Goal: Task Accomplishment & Management: Manage account settings

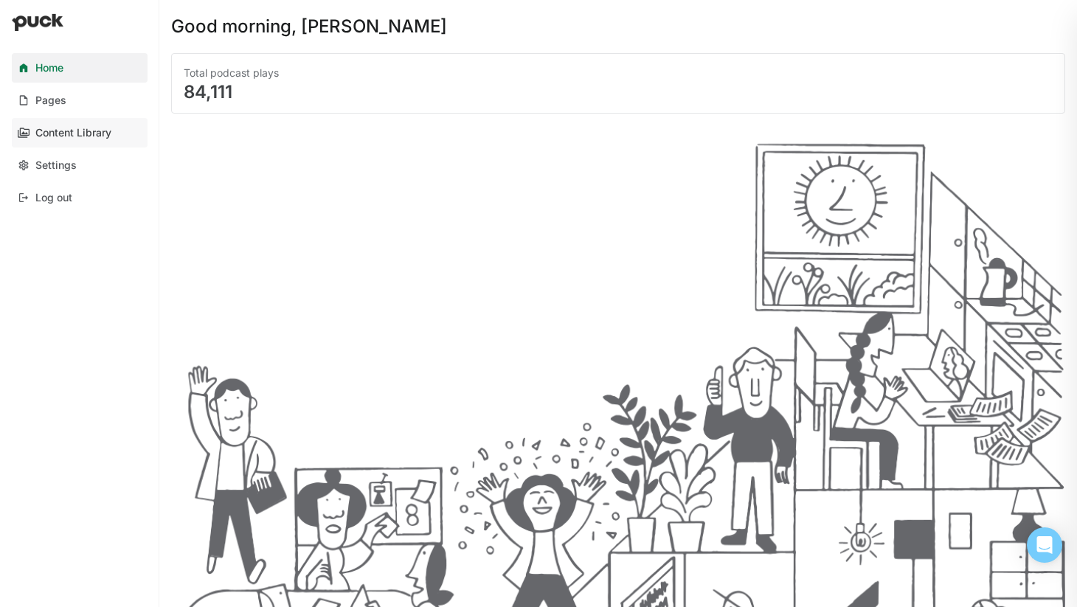
click at [100, 130] on div "Content Library" at bounding box center [73, 133] width 76 height 13
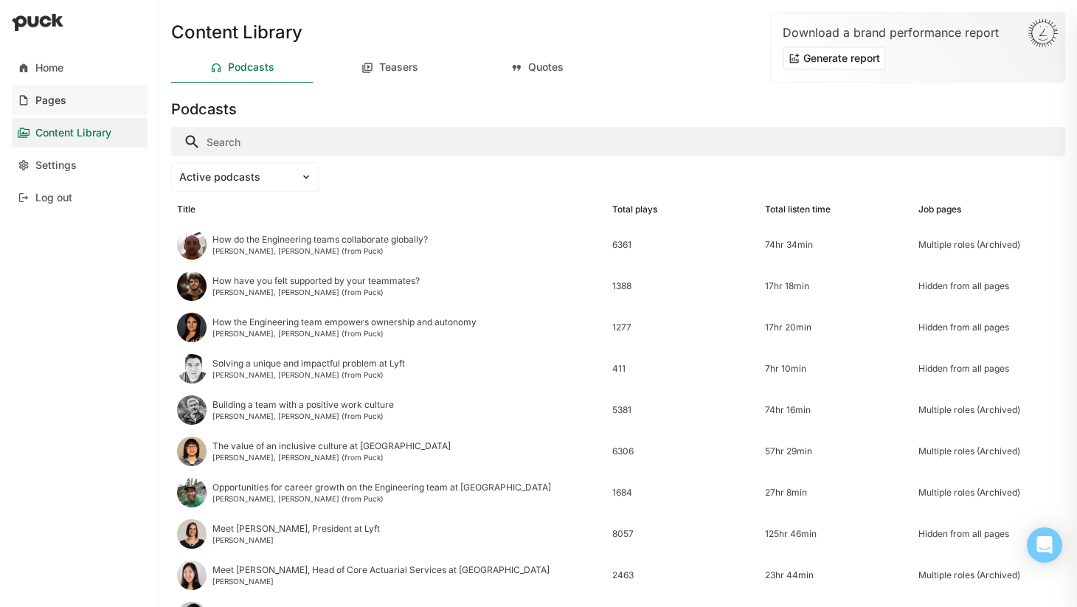
click at [95, 111] on link "Pages" at bounding box center [80, 100] width 136 height 29
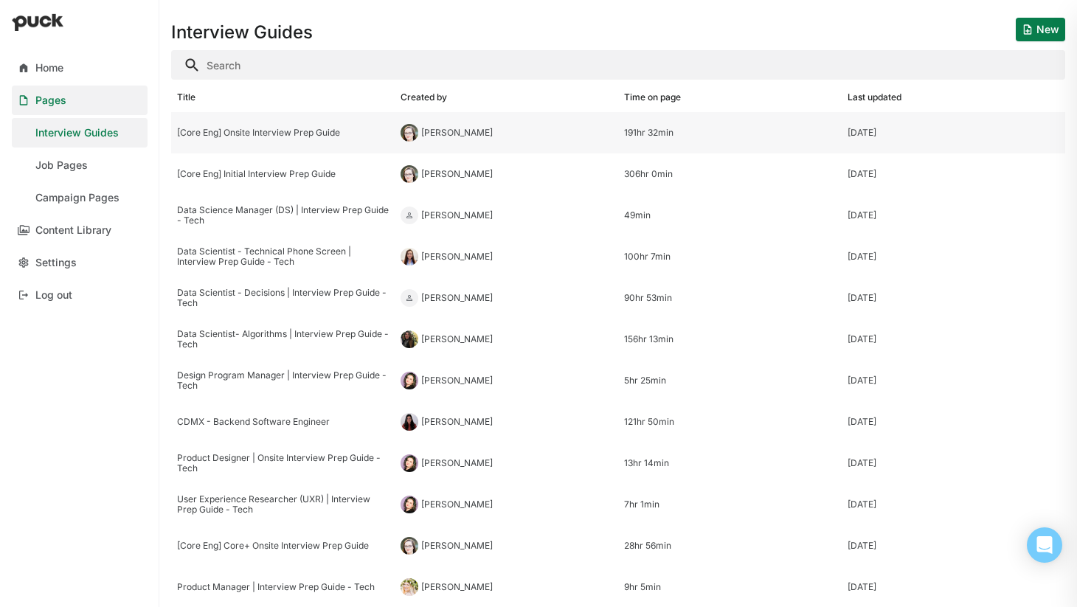
click at [277, 133] on div "[Core Eng] Onsite Interview Prep Guide" at bounding box center [283, 133] width 212 height 10
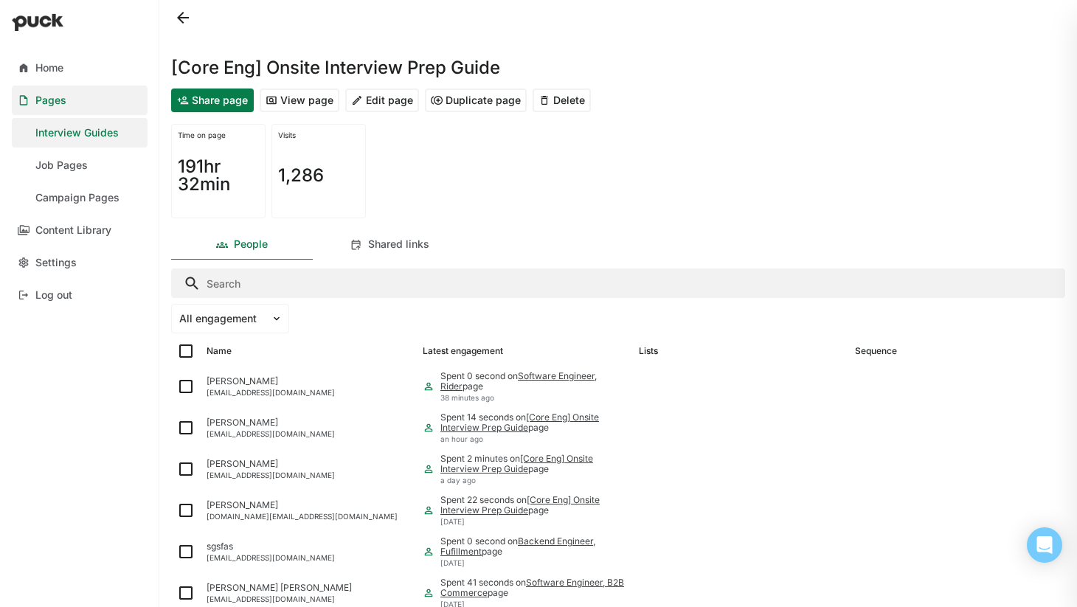
click at [384, 103] on button "Edit page" at bounding box center [382, 100] width 74 height 24
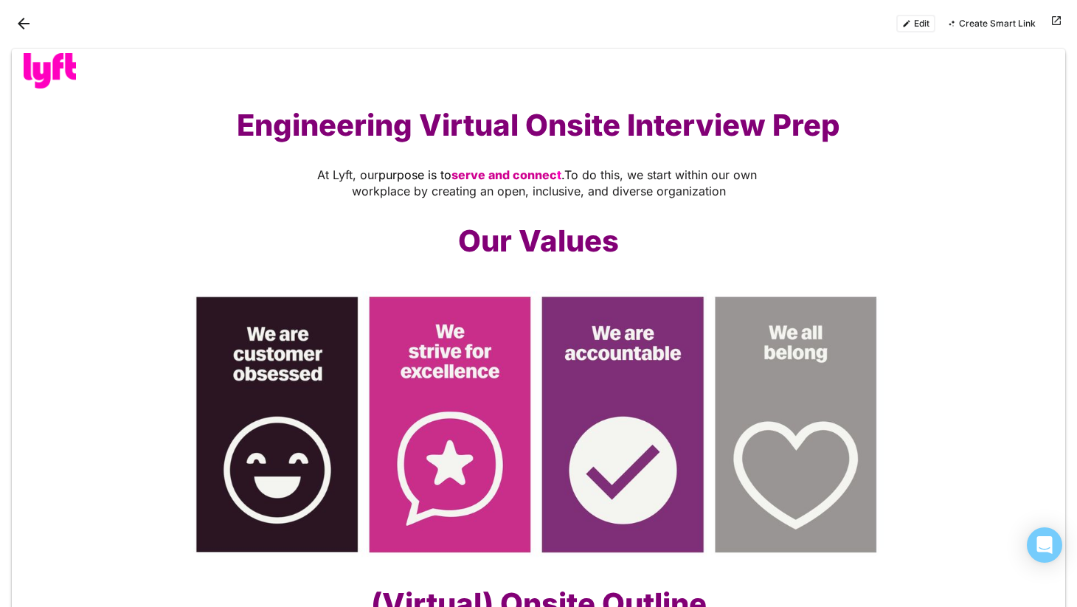
click at [18, 19] on button "Back" at bounding box center [24, 24] width 24 height 24
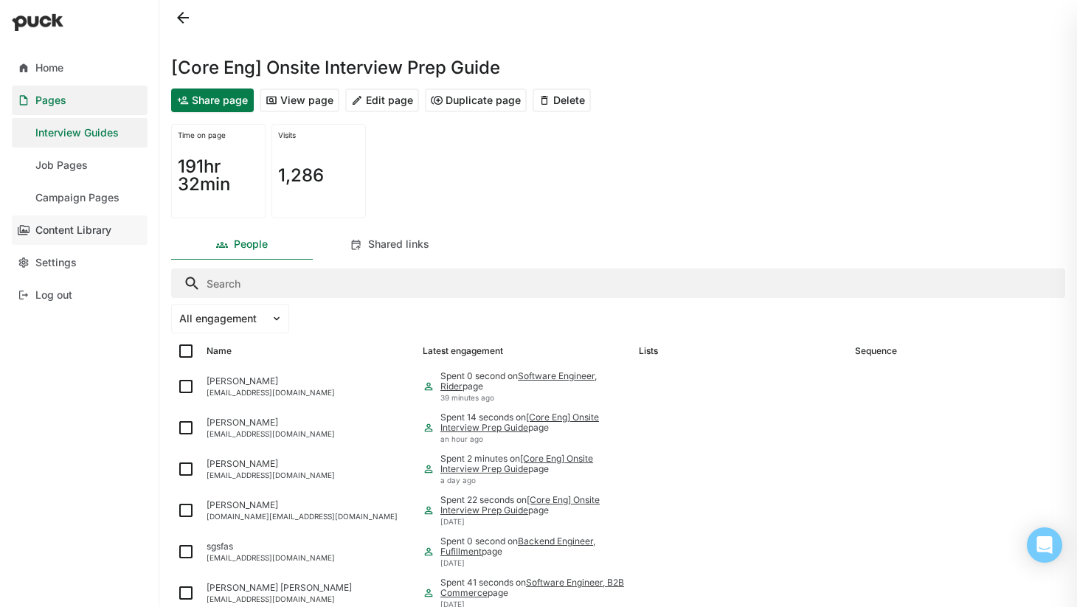
click at [66, 232] on div "Content Library" at bounding box center [73, 230] width 76 height 13
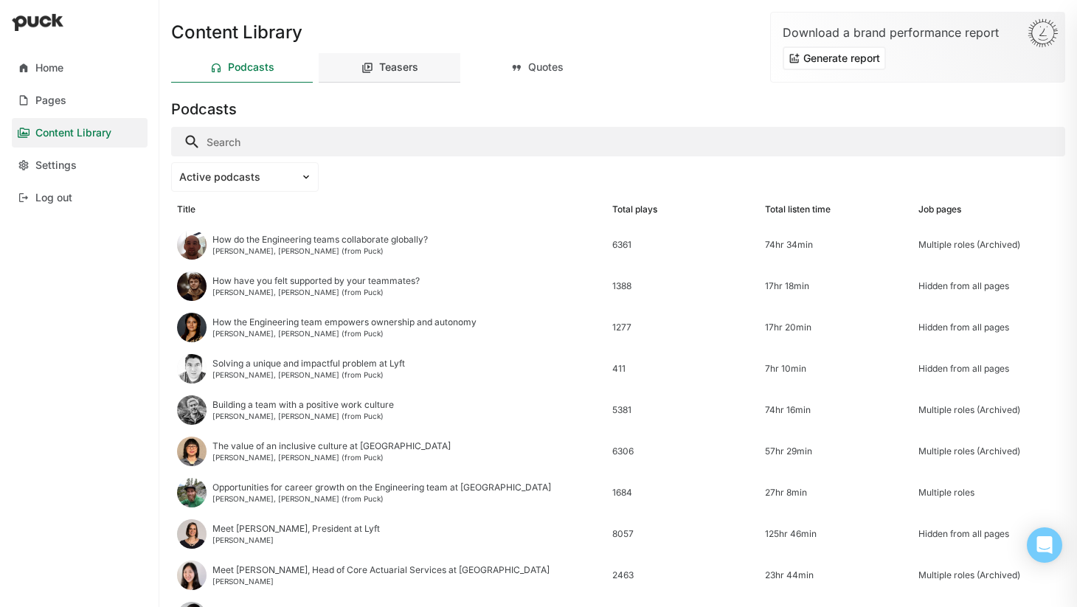
click at [387, 70] on div "Teasers" at bounding box center [398, 67] width 39 height 13
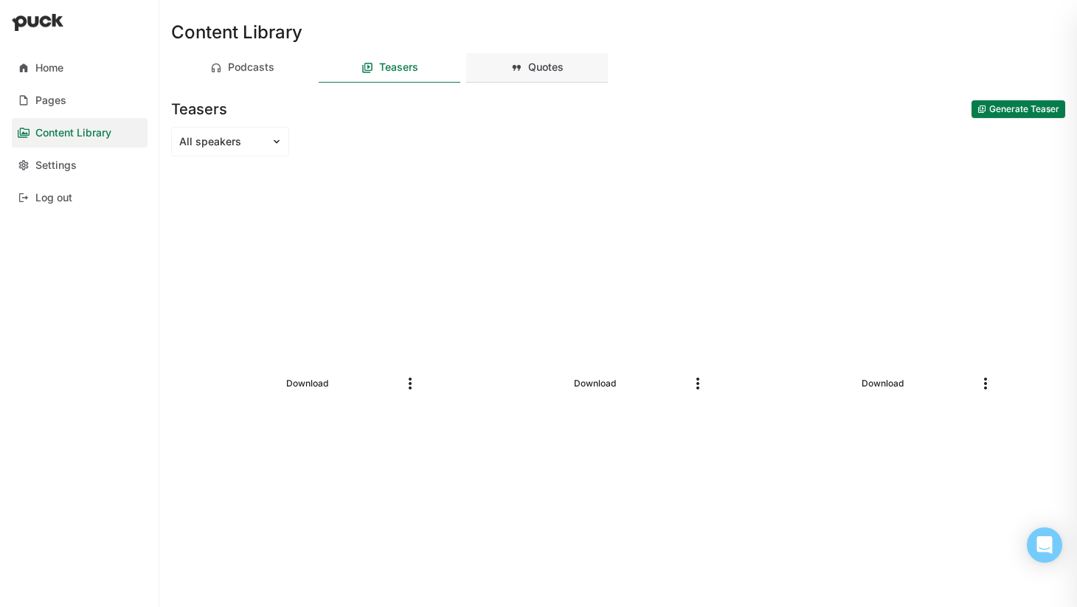
click at [546, 61] on div "Quotes" at bounding box center [545, 67] width 35 height 13
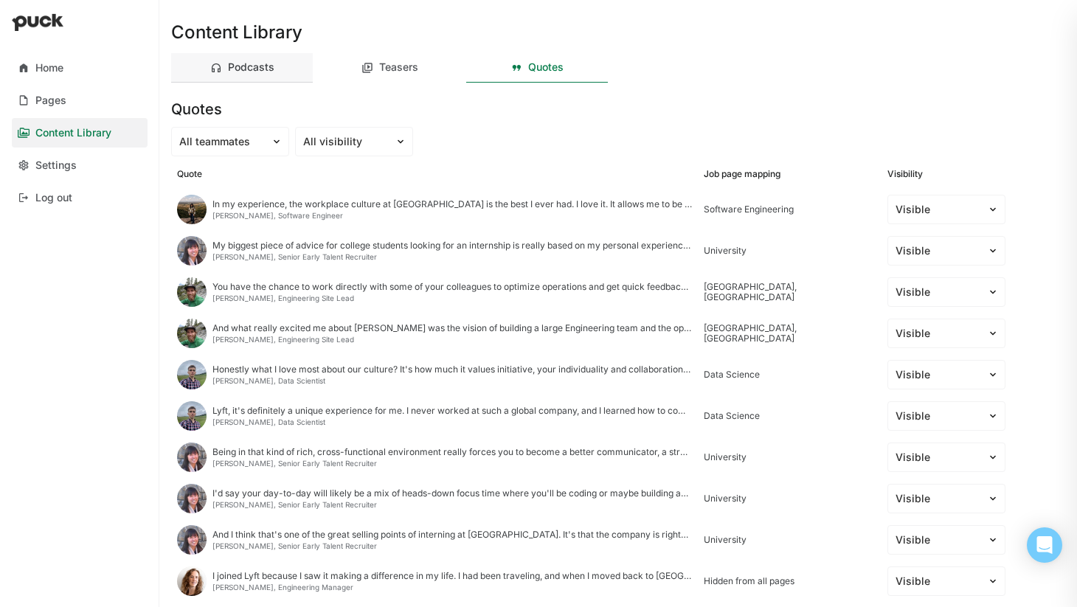
click at [259, 63] on div "Podcasts" at bounding box center [251, 67] width 46 height 13
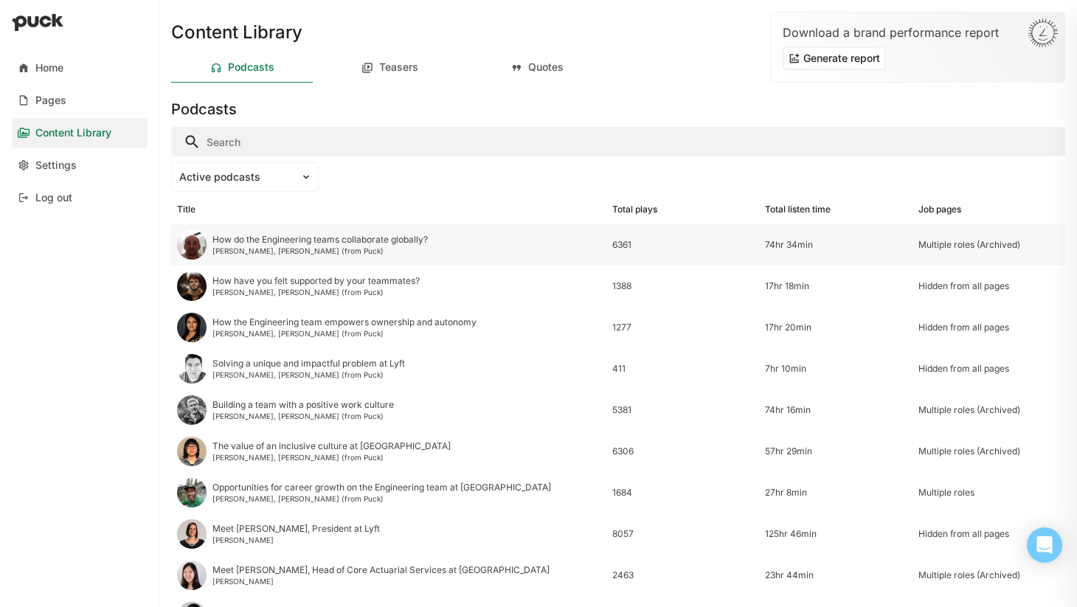
click at [367, 240] on div "How do the Engineering teams collaborate globally?" at bounding box center [319, 240] width 215 height 10
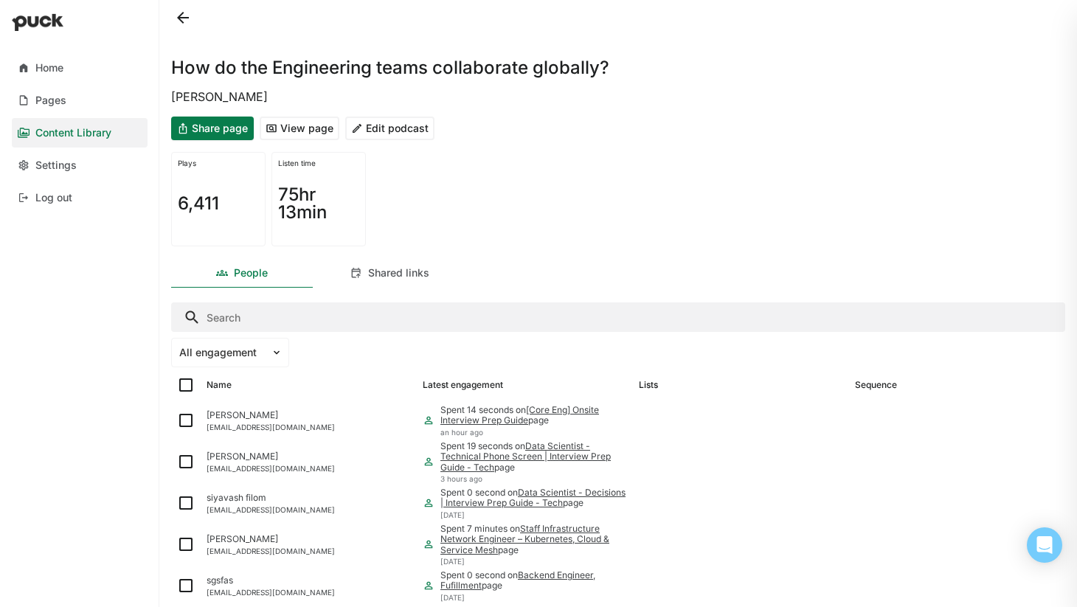
click at [407, 128] on button "Edit podcast" at bounding box center [389, 129] width 89 height 24
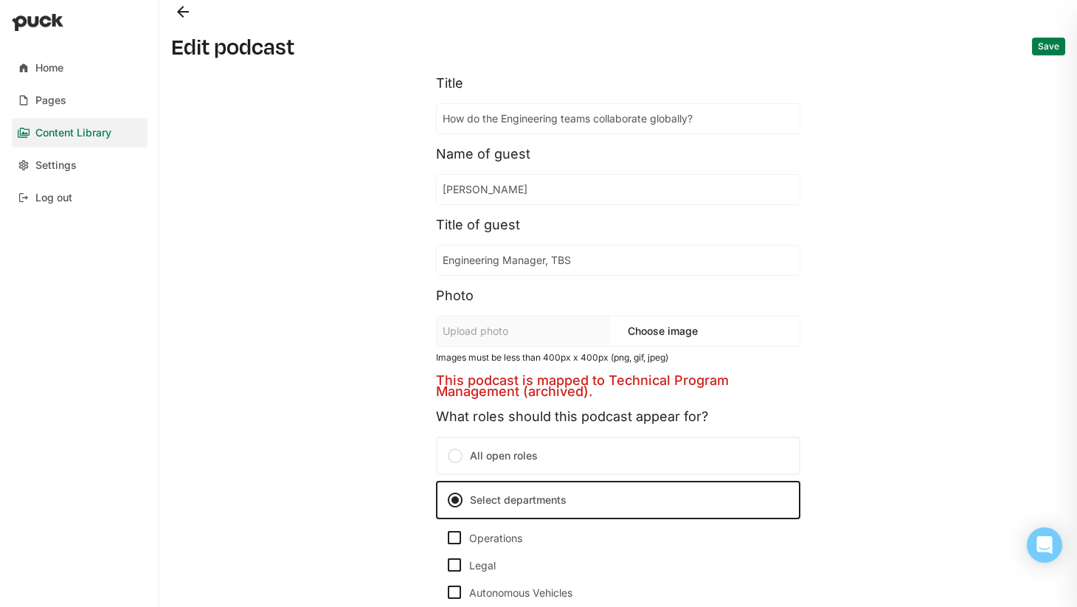
click at [181, 21] on button "Back" at bounding box center [183, 12] width 24 height 24
